Goal: Information Seeking & Learning: Learn about a topic

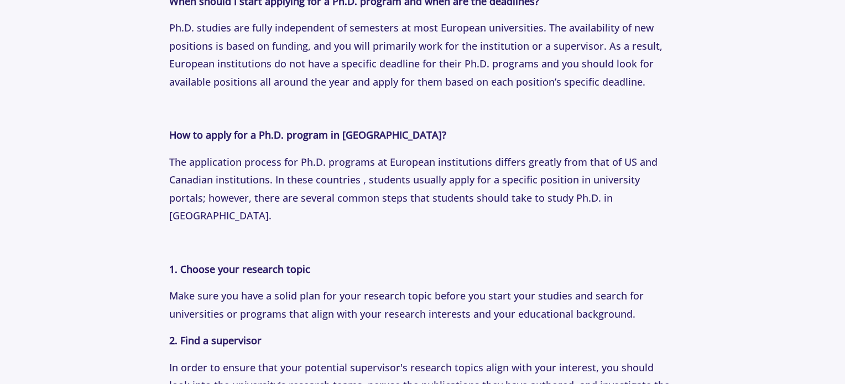
scroll to position [1216, 0]
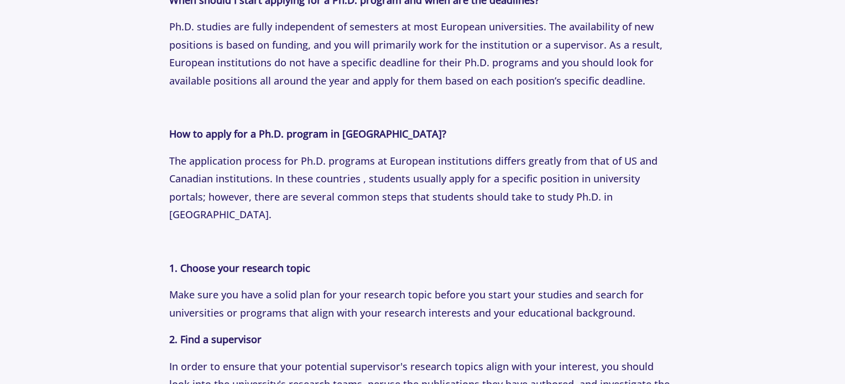
click at [499, 200] on span "The application process for Ph.D. programs at European institutions differs gre…" at bounding box center [413, 187] width 488 height 67
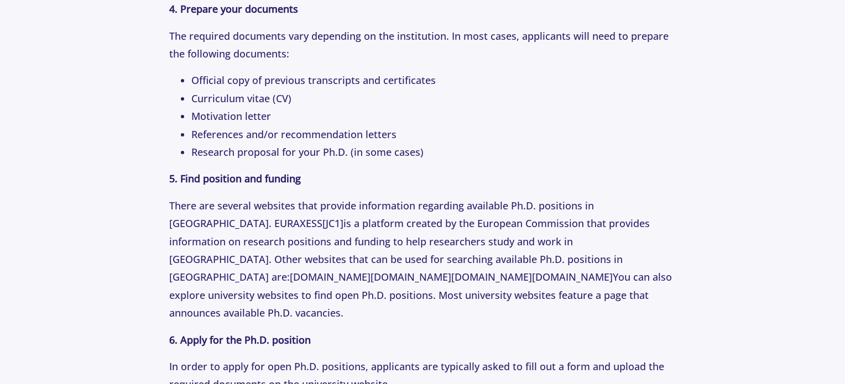
scroll to position [1769, 0]
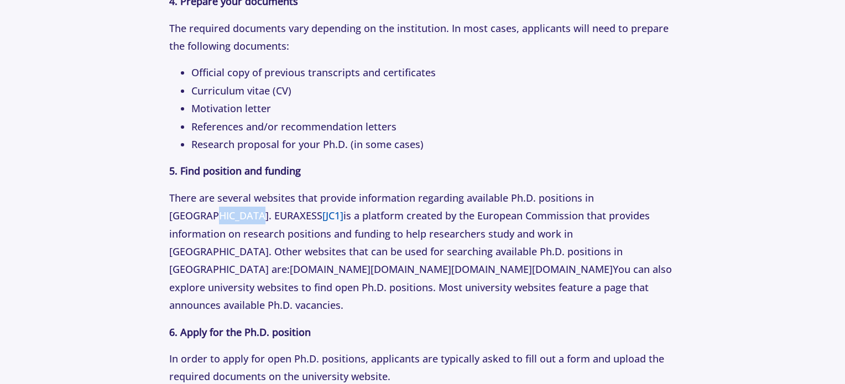
drag, startPoint x: 169, startPoint y: 194, endPoint x: 218, endPoint y: 200, distance: 49.5
click at [218, 200] on p "There are several websites that provide information regarding available Ph.D. p…" at bounding box center [422, 252] width 507 height 126
click at [322, 209] on span "[JC1]" at bounding box center [332, 215] width 21 height 13
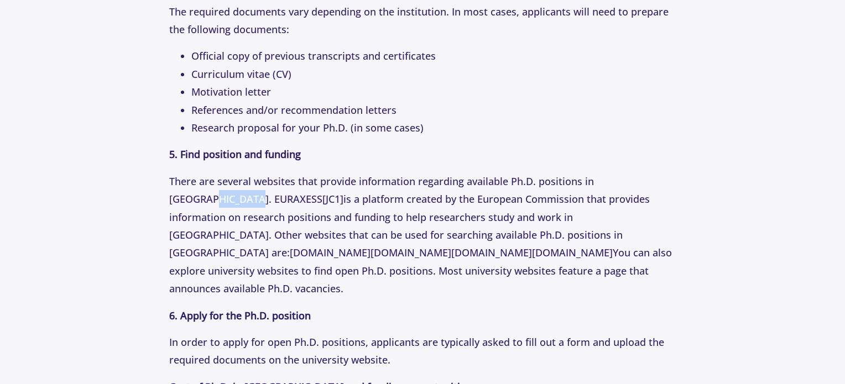
copy span "EURAXESS"
